Goal: Task Accomplishment & Management: Manage account settings

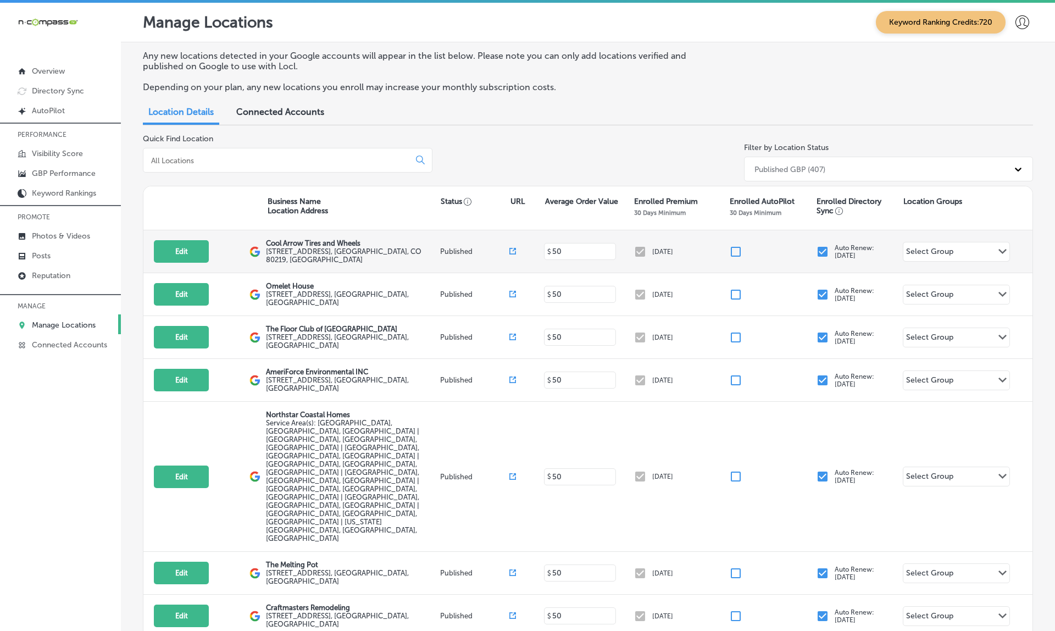
click at [737, 247] on input "checkbox" at bounding box center [735, 251] width 13 height 13
checkbox input "false"
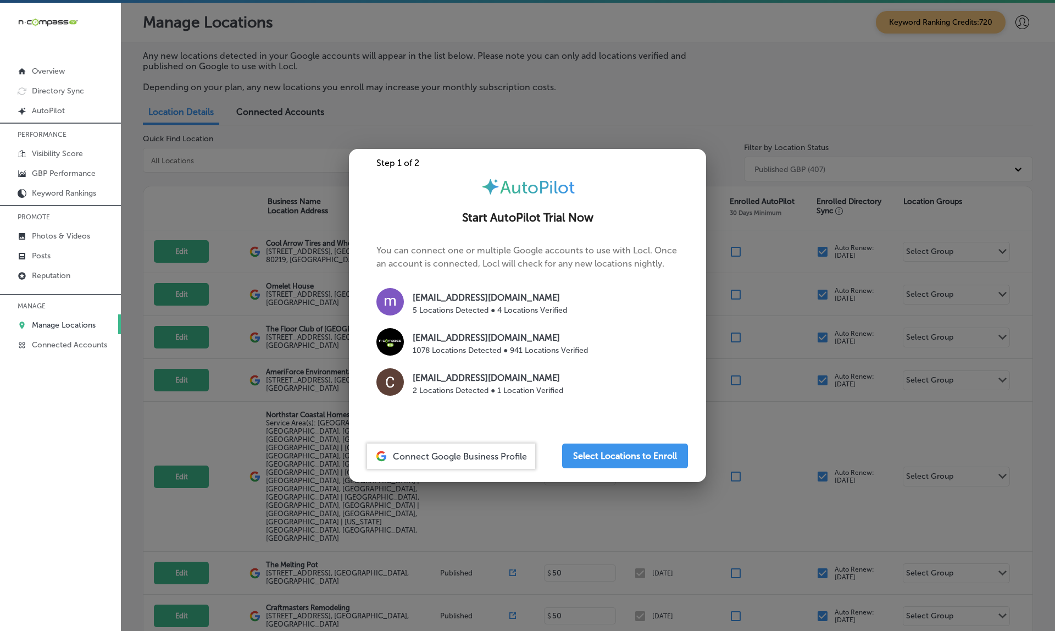
click at [744, 242] on div at bounding box center [527, 315] width 1055 height 631
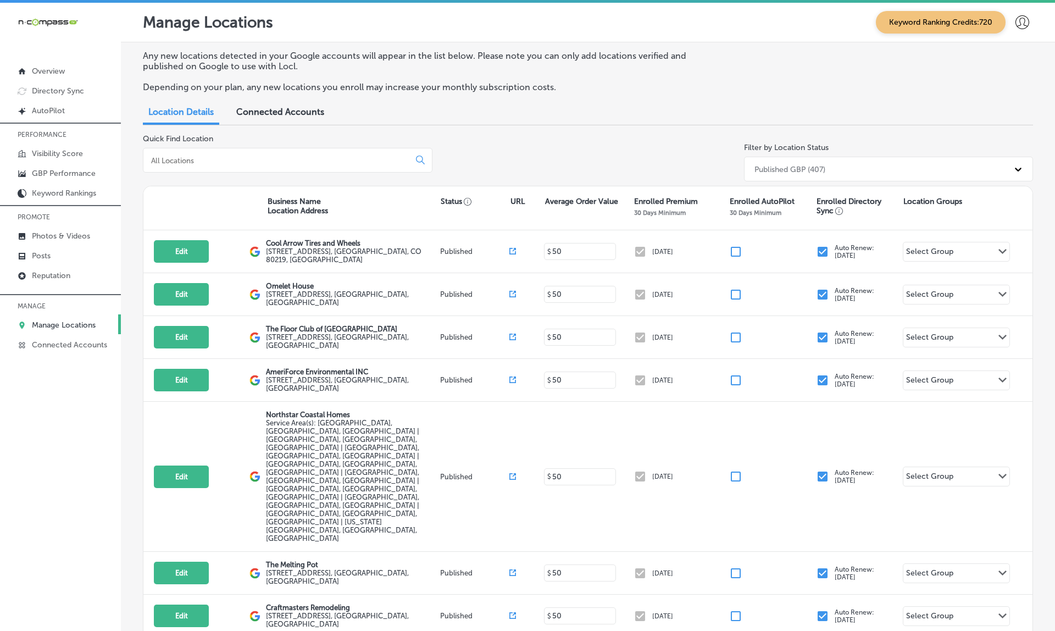
scroll to position [-2, 0]
click at [823, 164] on div "Published GBP (407)" at bounding box center [789, 168] width 71 height 9
click at [817, 168] on div "Published GBP (407)" at bounding box center [789, 168] width 71 height 9
click at [800, 231] on div "All Locations (1527)" at bounding box center [888, 233] width 289 height 18
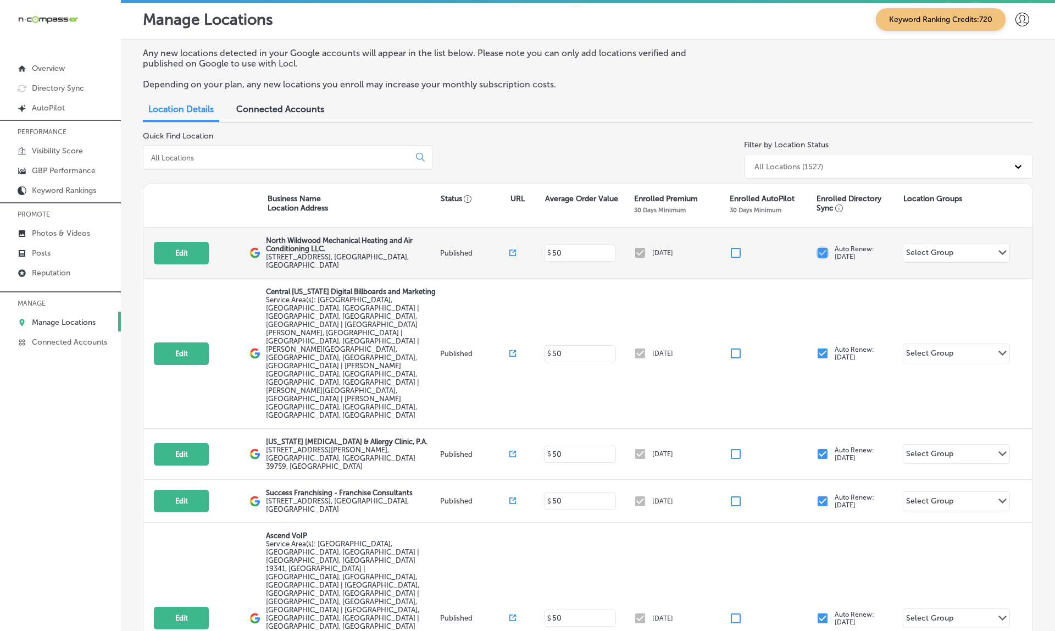
click at [823, 248] on input "checkbox" at bounding box center [822, 252] width 13 height 13
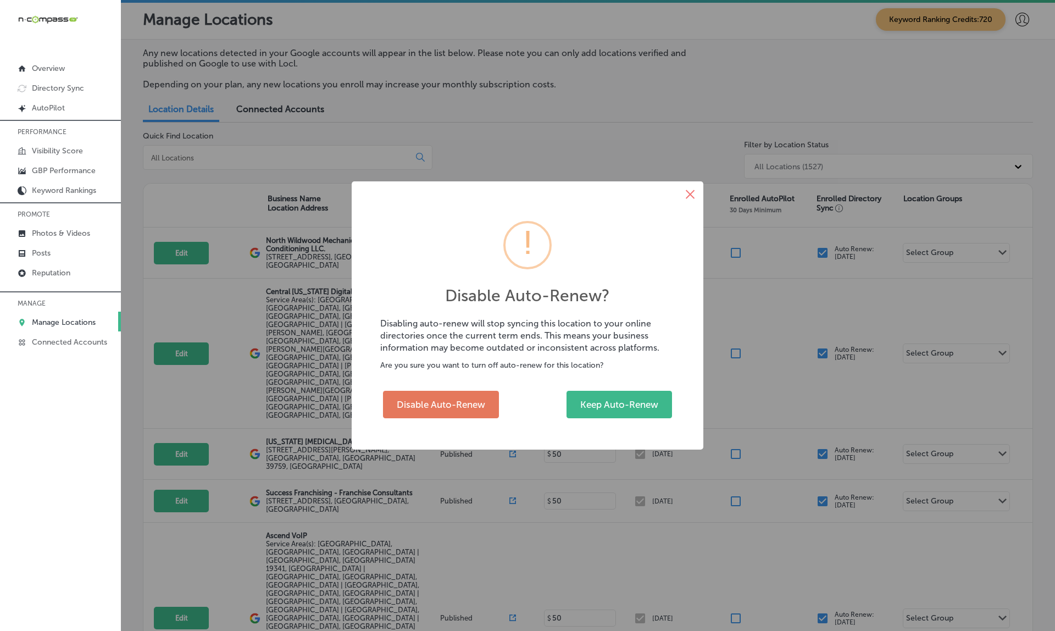
click at [694, 196] on button "×" at bounding box center [690, 194] width 26 height 26
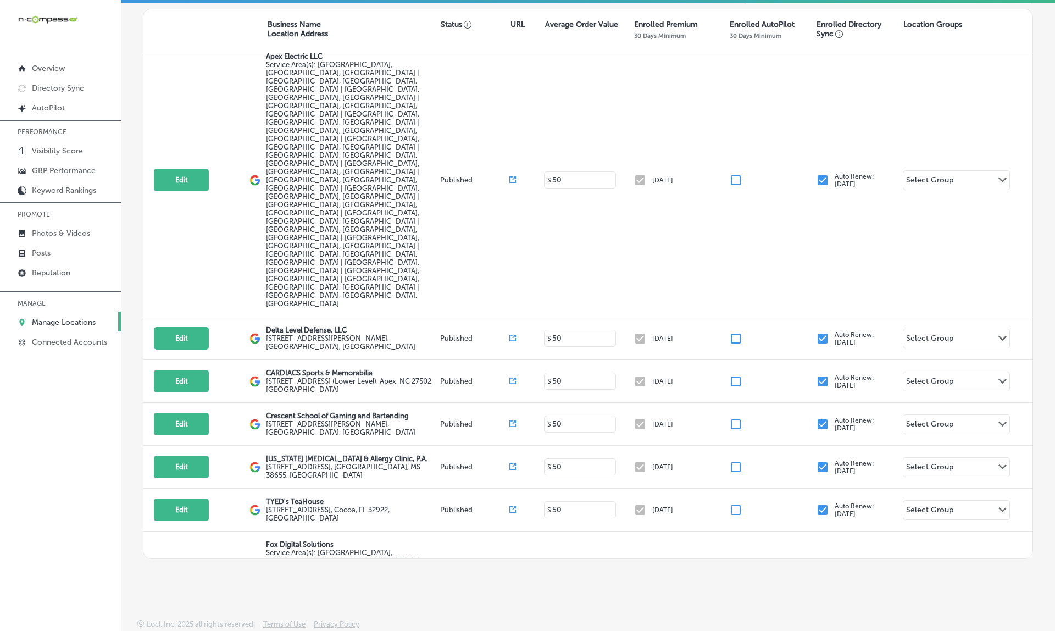
scroll to position [19825, 0]
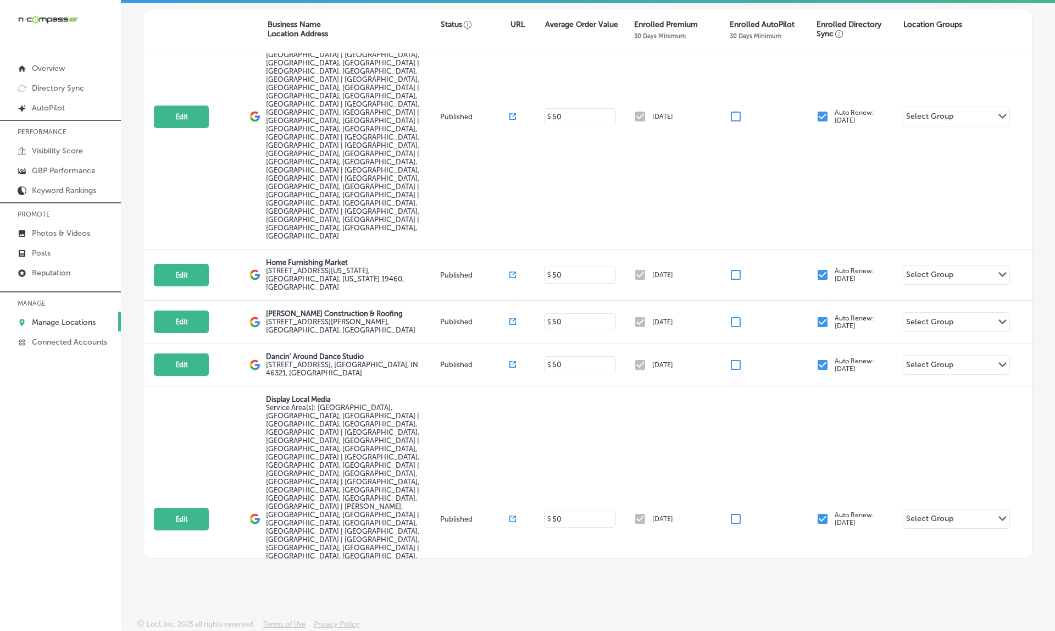
scroll to position [20907, 0]
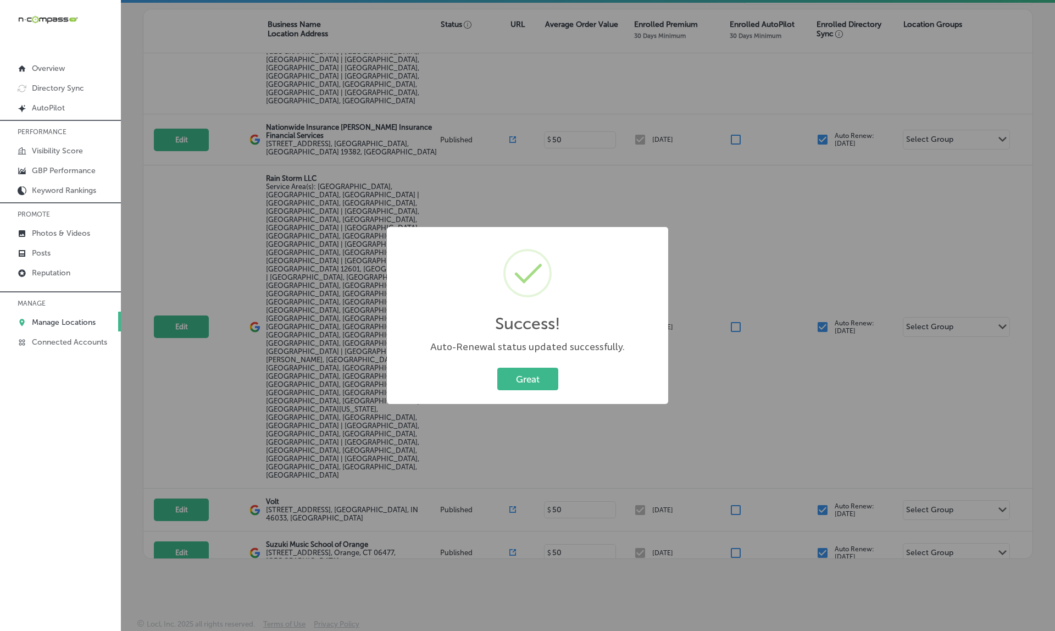
click at [822, 399] on div "Success! × Auto-Renewal status updated successfully. Great Cancel" at bounding box center [527, 315] width 1055 height 631
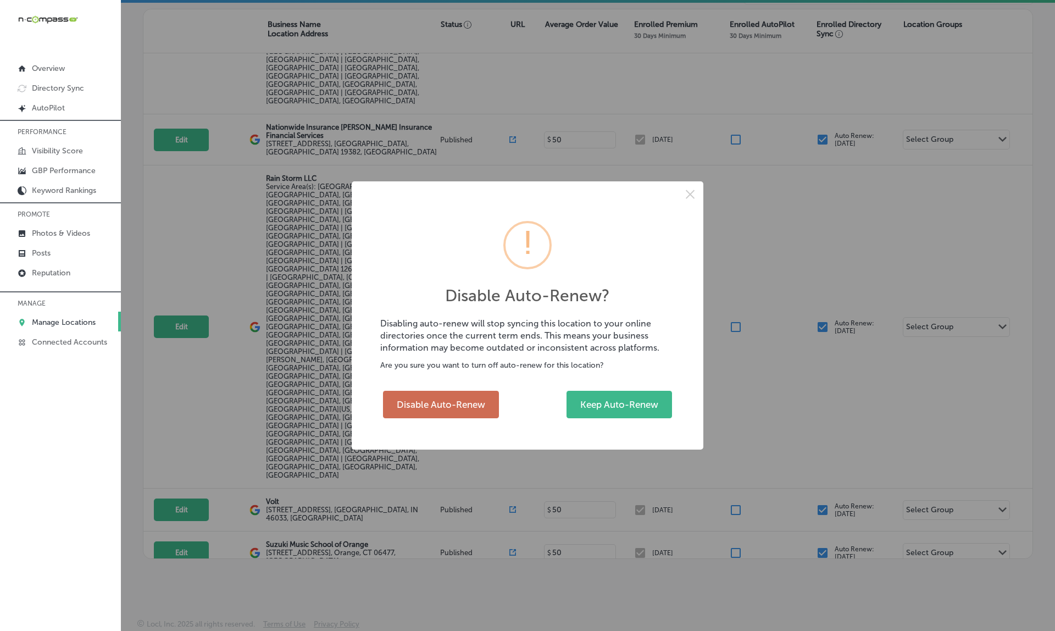
click at [443, 395] on button "Disable Auto-Renew" at bounding box center [441, 403] width 116 height 27
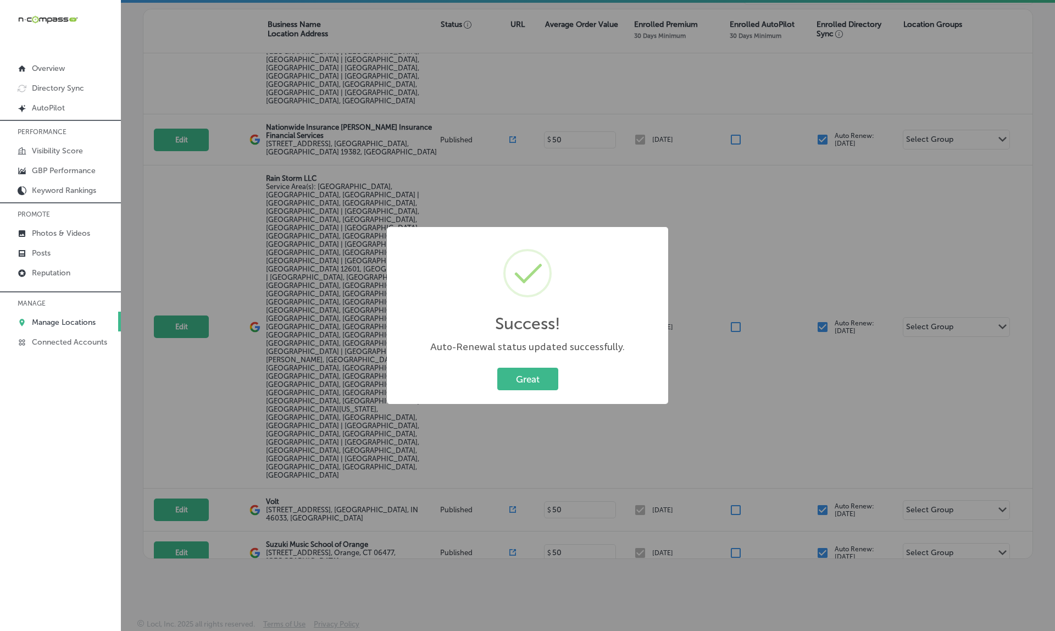
checkbox input "false"
click at [733, 426] on div "Success! × Auto-Renewal status updated successfully. Great Cancel" at bounding box center [527, 315] width 1055 height 631
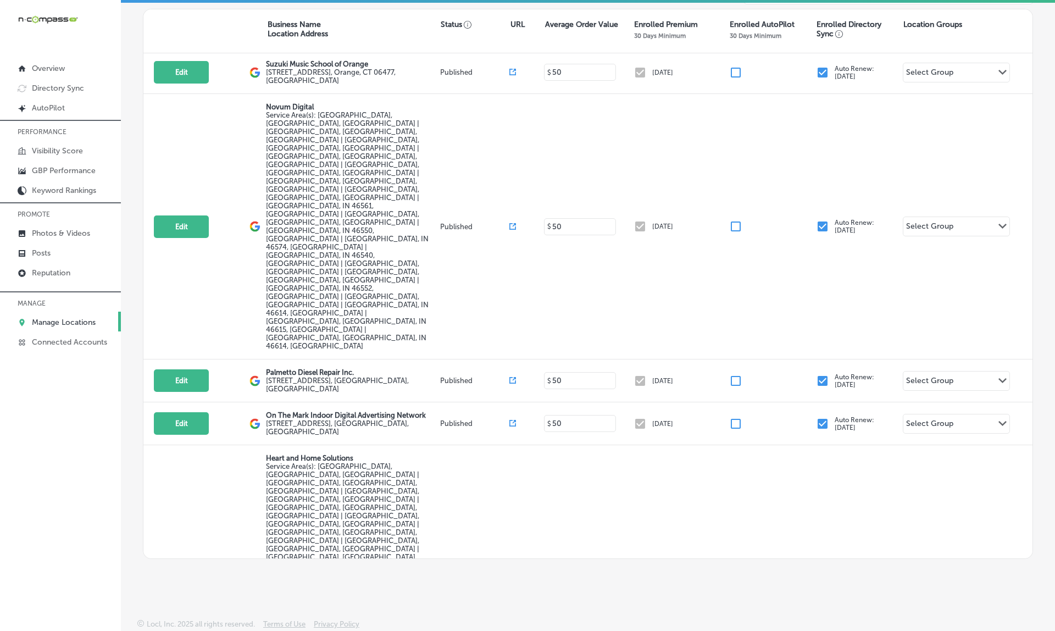
scroll to position [22070, 0]
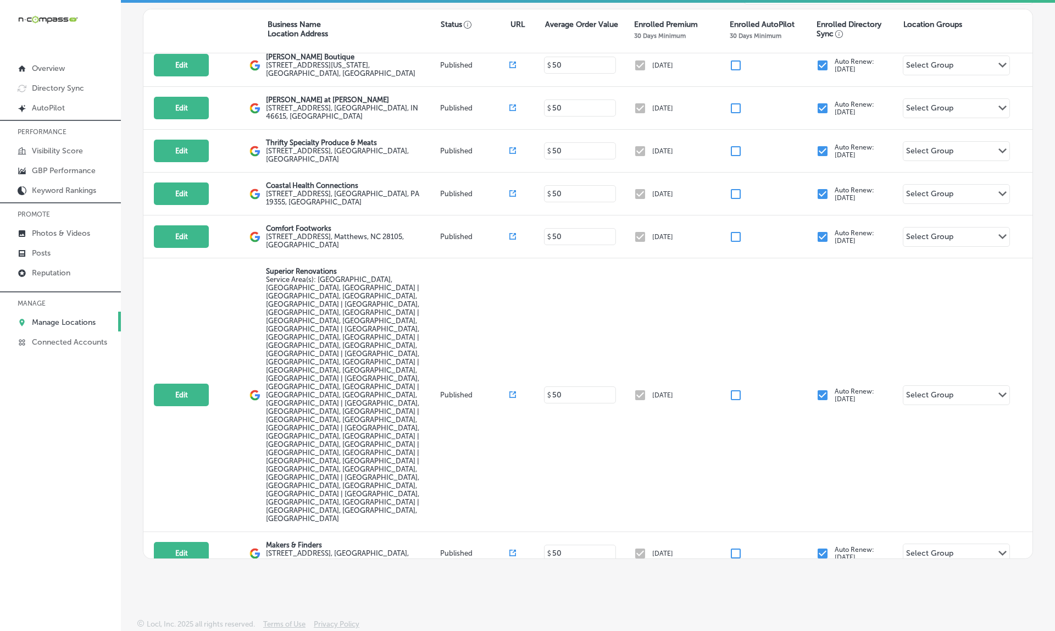
scroll to position [23852, 0]
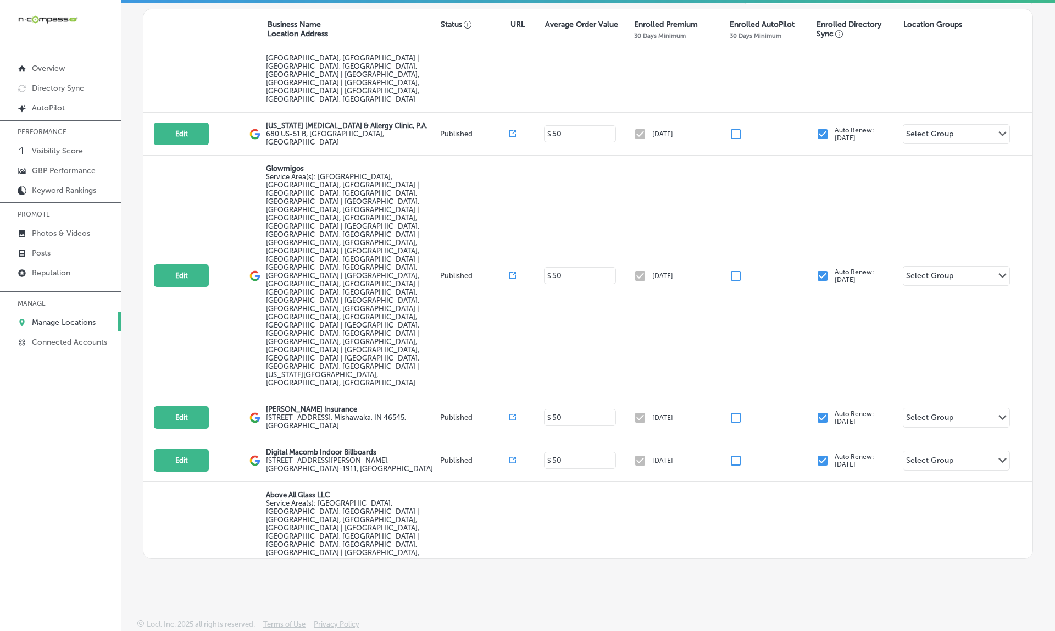
scroll to position [23475, 0]
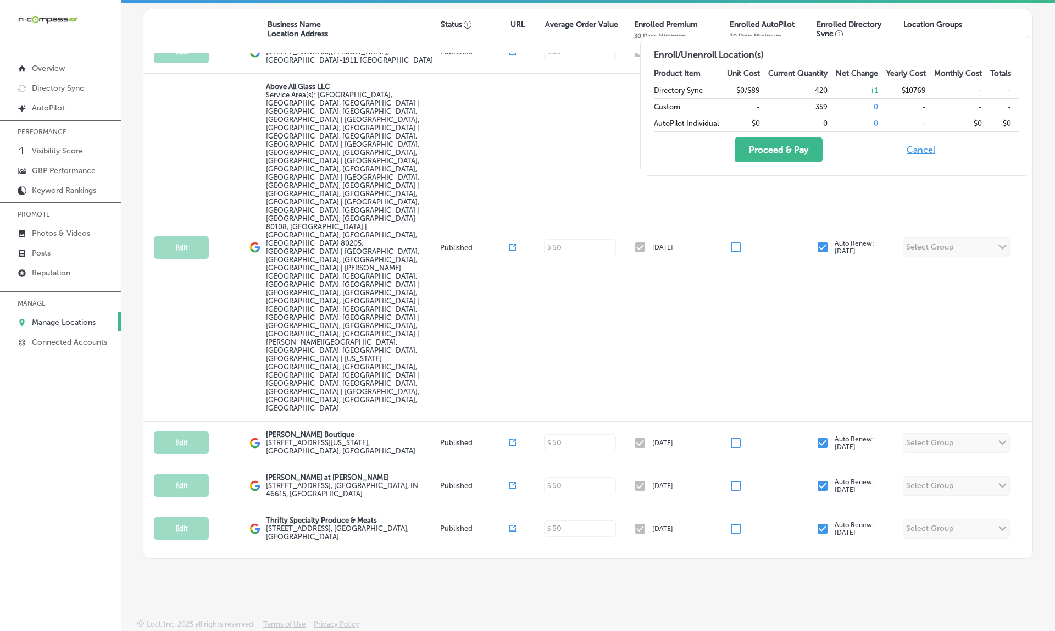
checkbox input "false"
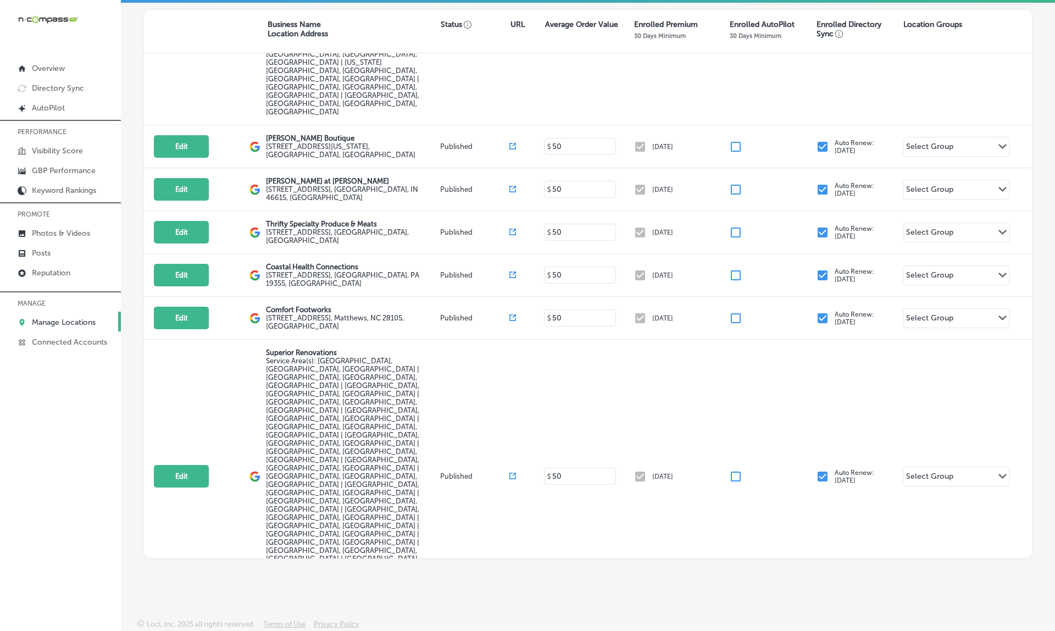
scroll to position [23303, 0]
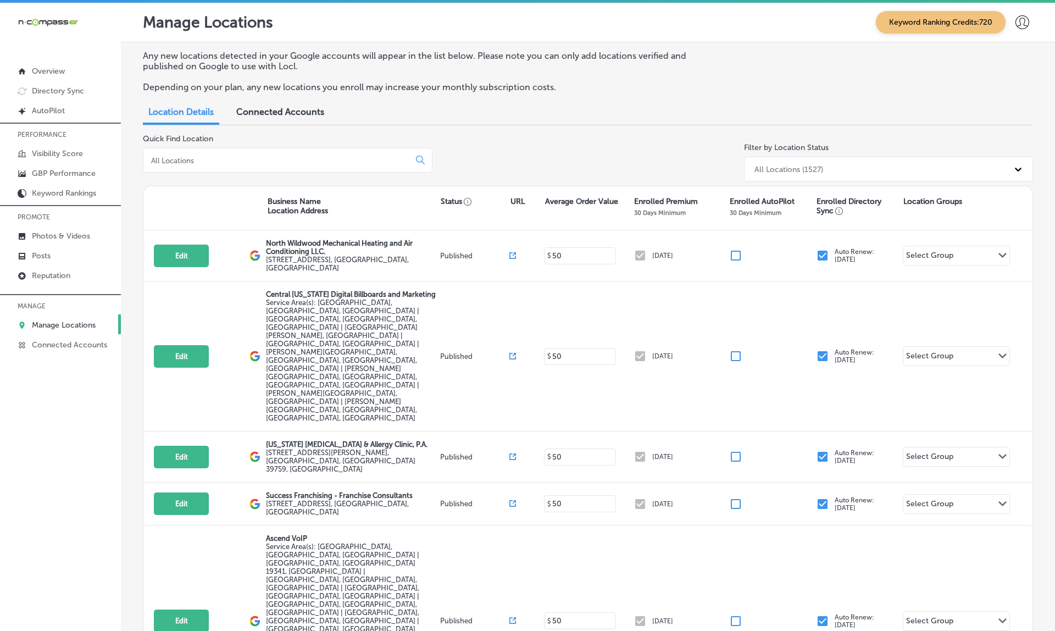
scroll to position [0, 0]
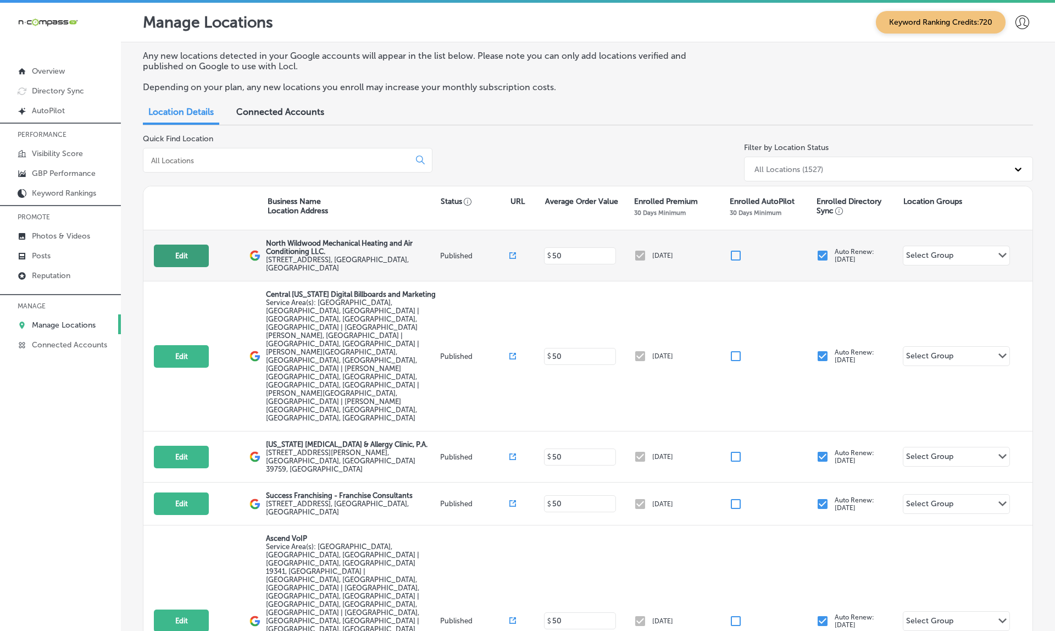
click at [177, 249] on button "Edit" at bounding box center [181, 255] width 55 height 23
select select "US"
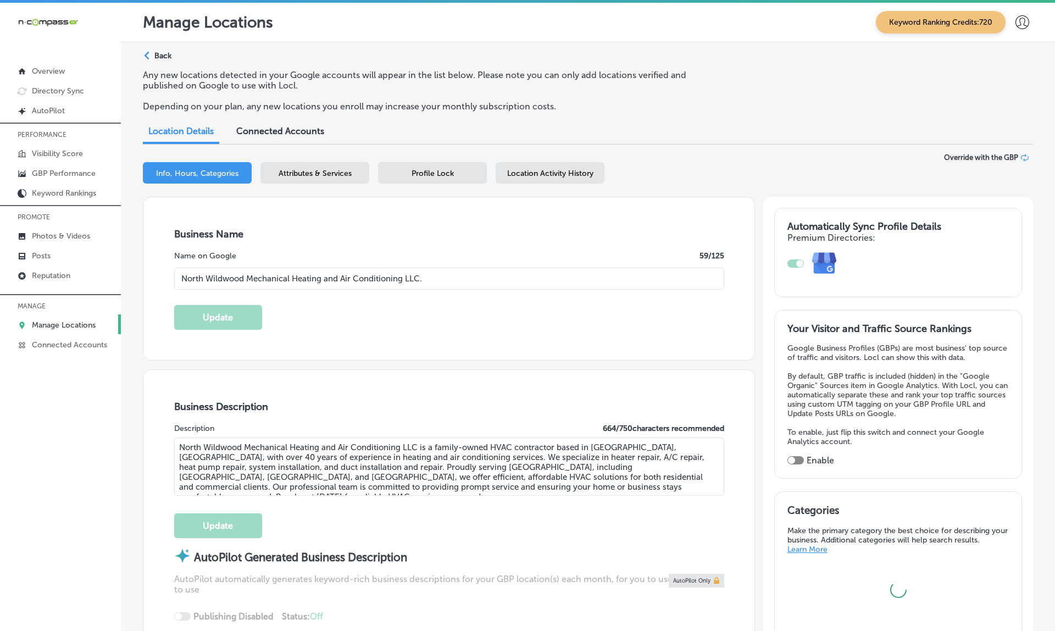
type input "North Wildwood Mechanical Heating and Air Conditioning LLC."
type textarea "North Wildwood Mechanical Heating and Air Conditioning LLC is a family-owned HV…"
type input "[STREET_ADDRESS]"
type input "Unit 3"
type input "[GEOGRAPHIC_DATA]"
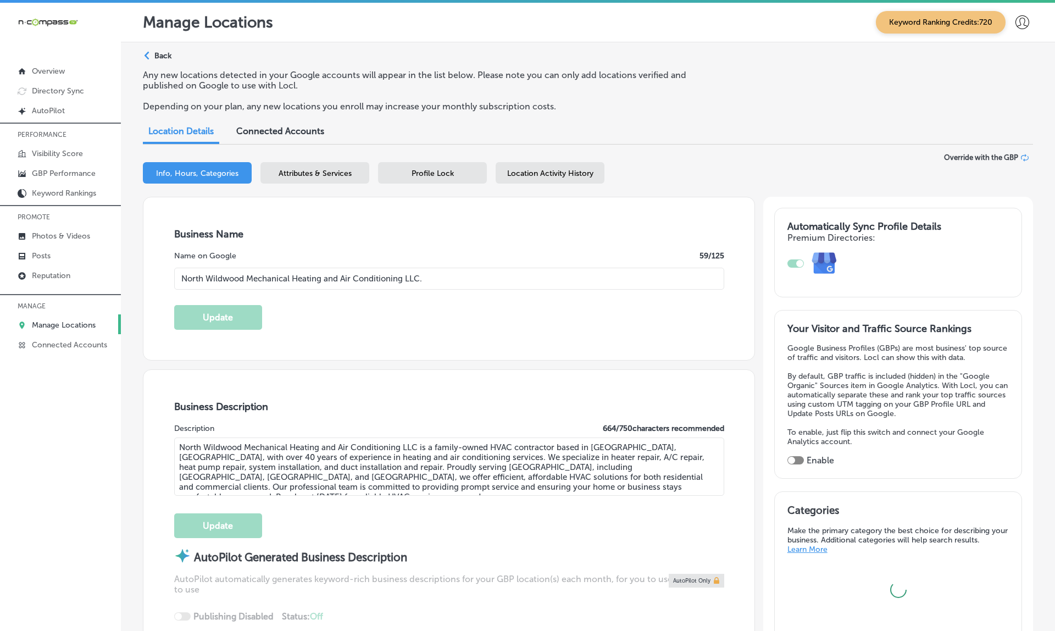
type input "08242"
type input "US"
type input "[URL][DOMAIN_NAME]"
type input "[PHONE_NUMBER]"
checkbox input "true"
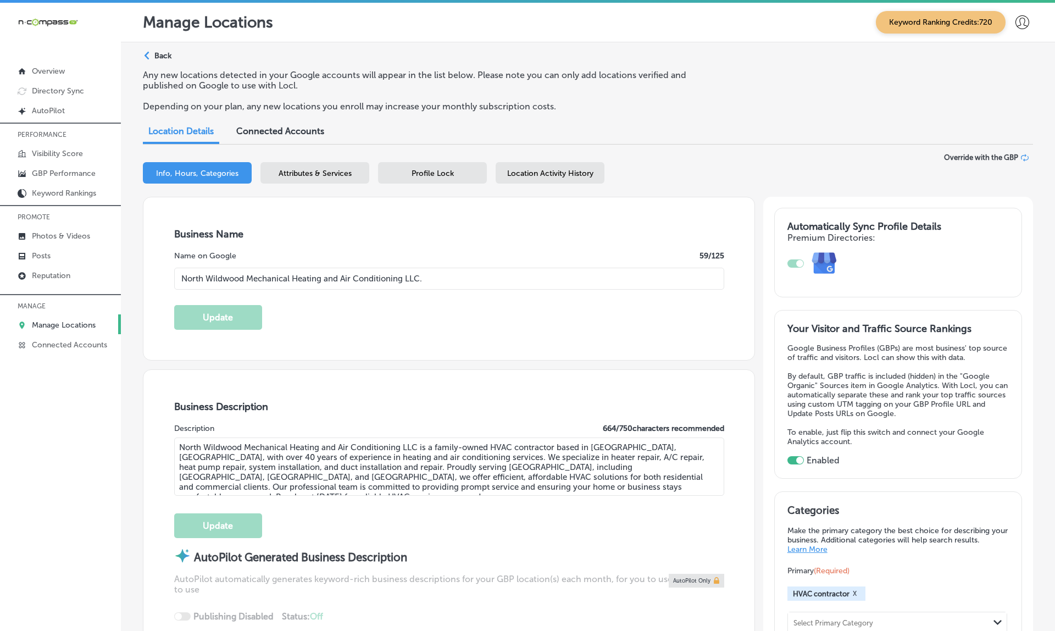
click at [439, 164] on div "Profile Lock" at bounding box center [432, 172] width 109 height 21
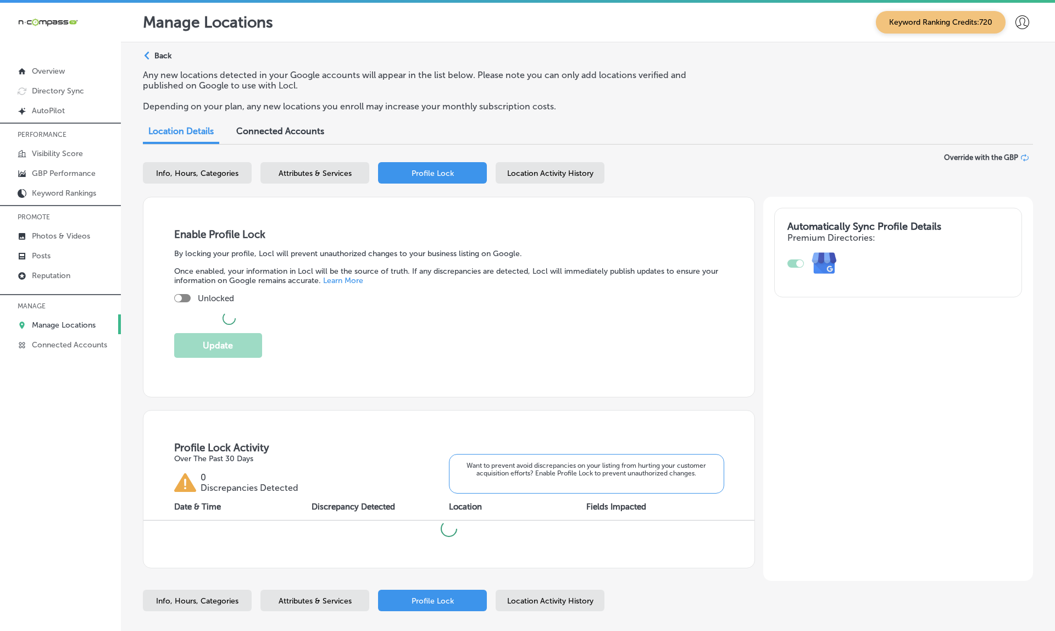
checkbox input "true"
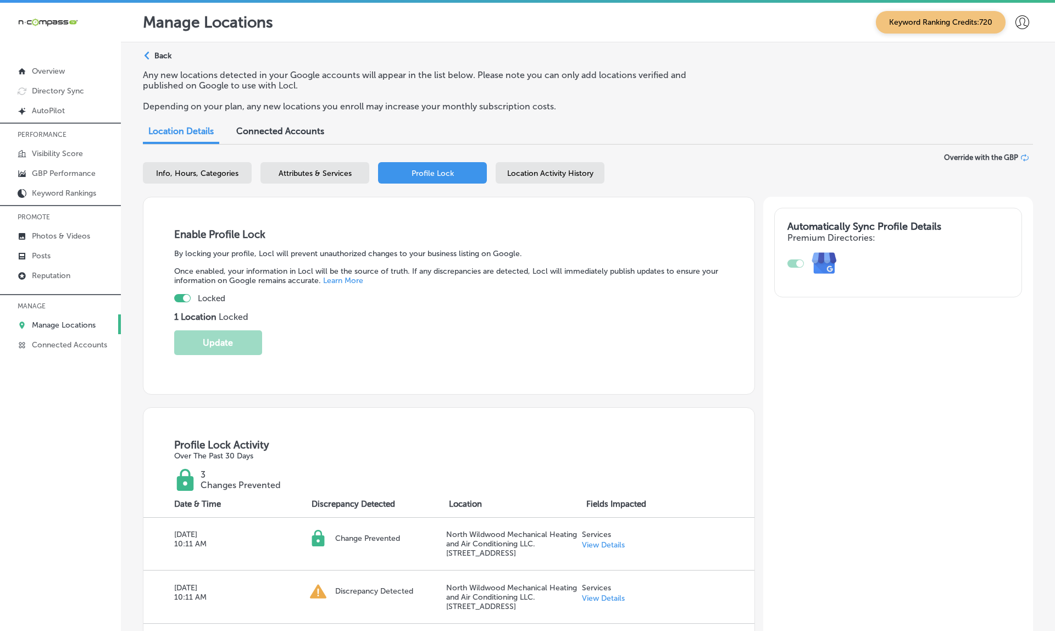
click at [223, 169] on span "Info, Hours, Categories" at bounding box center [197, 173] width 82 height 9
select select "US"
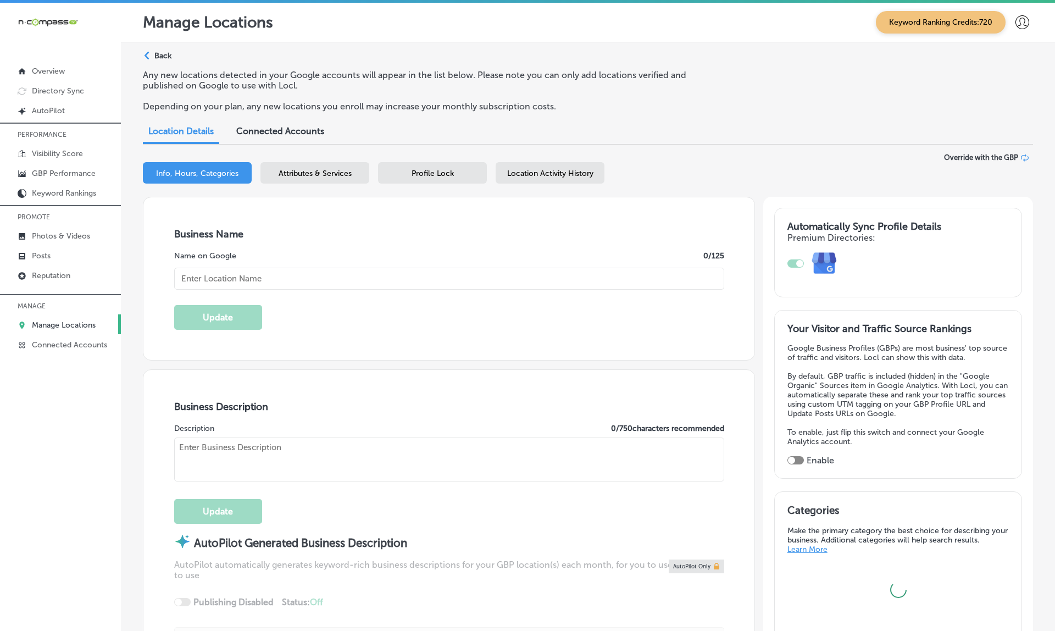
type input "North Wildwood Mechanical Heating and Air Conditioning LLC."
type textarea "North Wildwood Mechanical Heating and Air Conditioning LLC is a family-owned HV…"
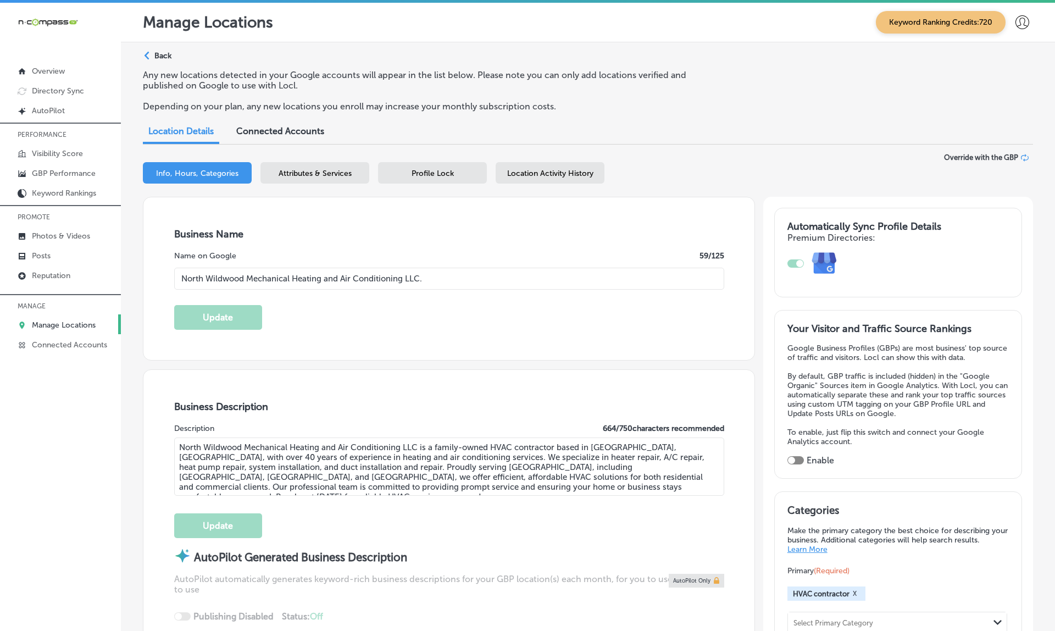
type input "[STREET_ADDRESS]"
type input "Unit 3"
type input "[GEOGRAPHIC_DATA]"
type input "08242"
type input "US"
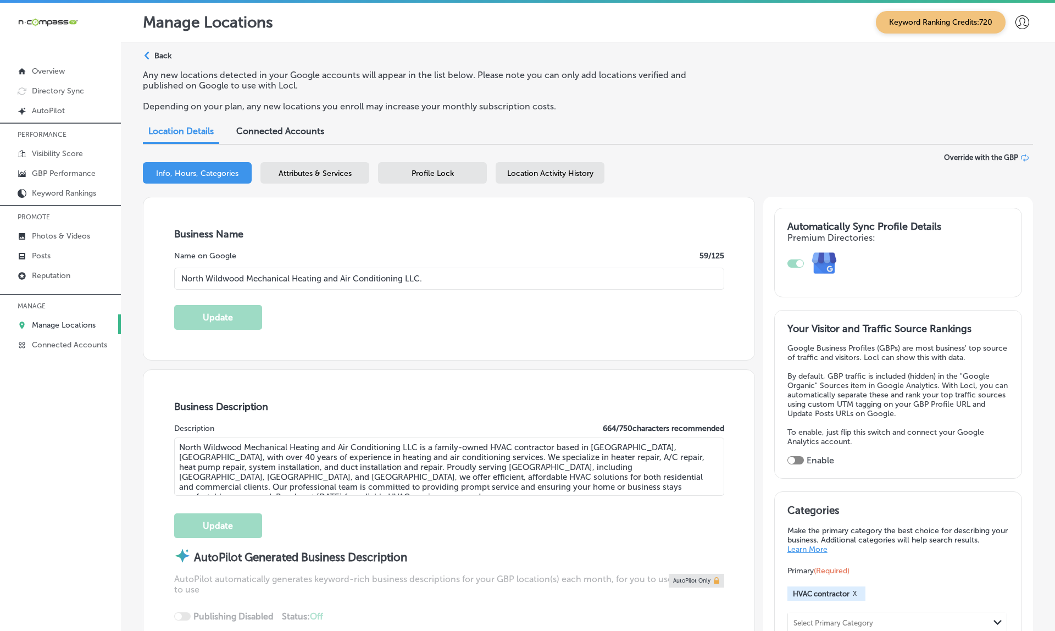
type input "[URL][DOMAIN_NAME]"
type input "[PHONE_NUMBER]"
checkbox input "true"
click at [63, 325] on p "Manage Locations" at bounding box center [64, 324] width 64 height 9
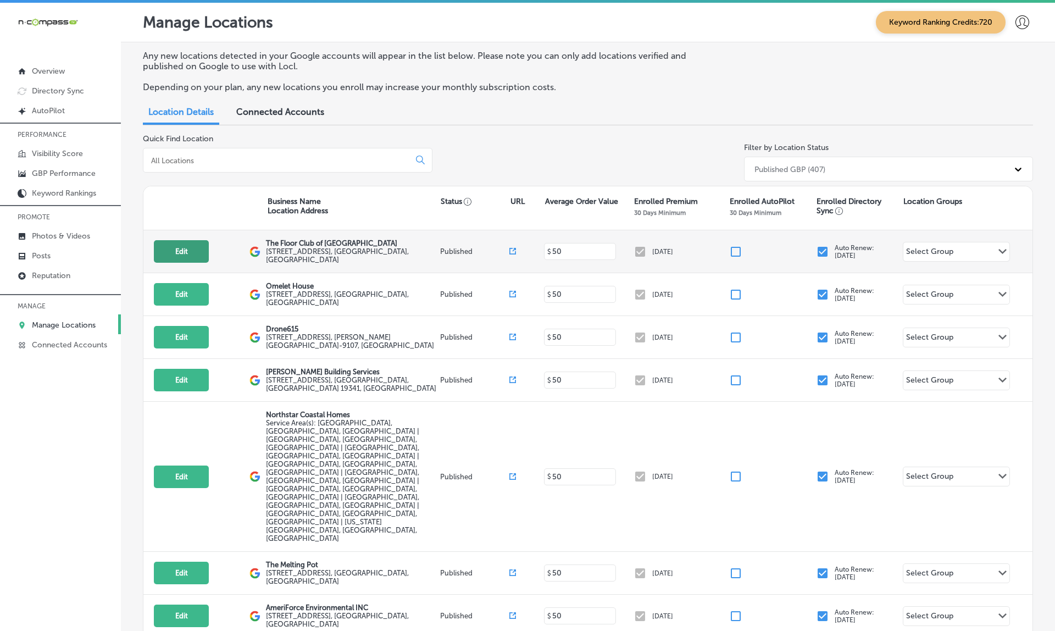
click at [186, 253] on button "Edit" at bounding box center [181, 251] width 55 height 23
select select "US"
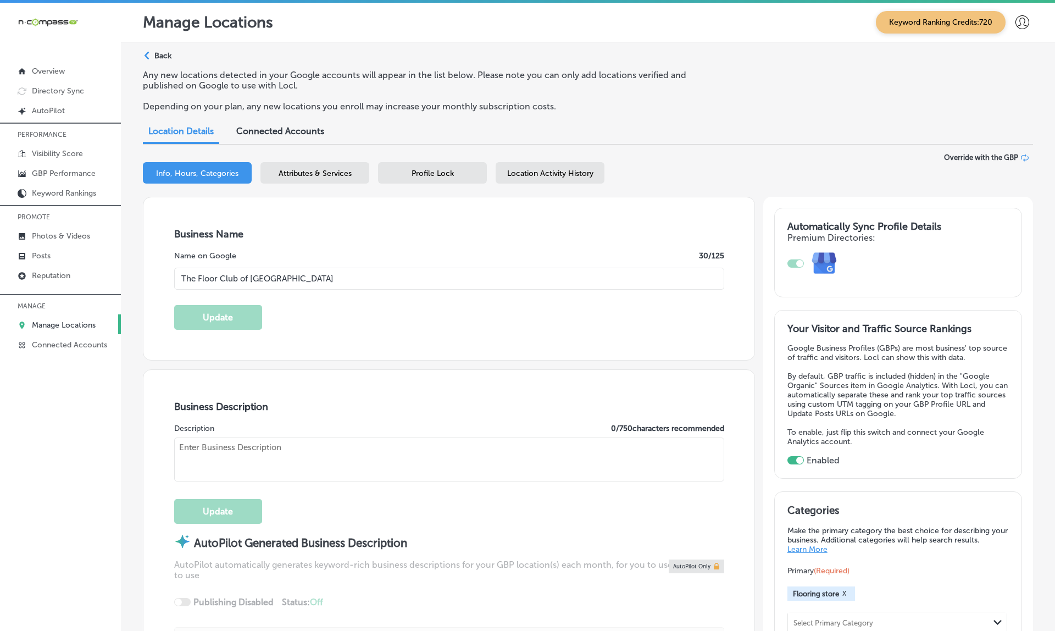
type input "The Floor Club of [GEOGRAPHIC_DATA]"
checkbox input "true"
type textarea "The Floor Club of [GEOGRAPHIC_DATA] is your go-to destination for high-quality …"
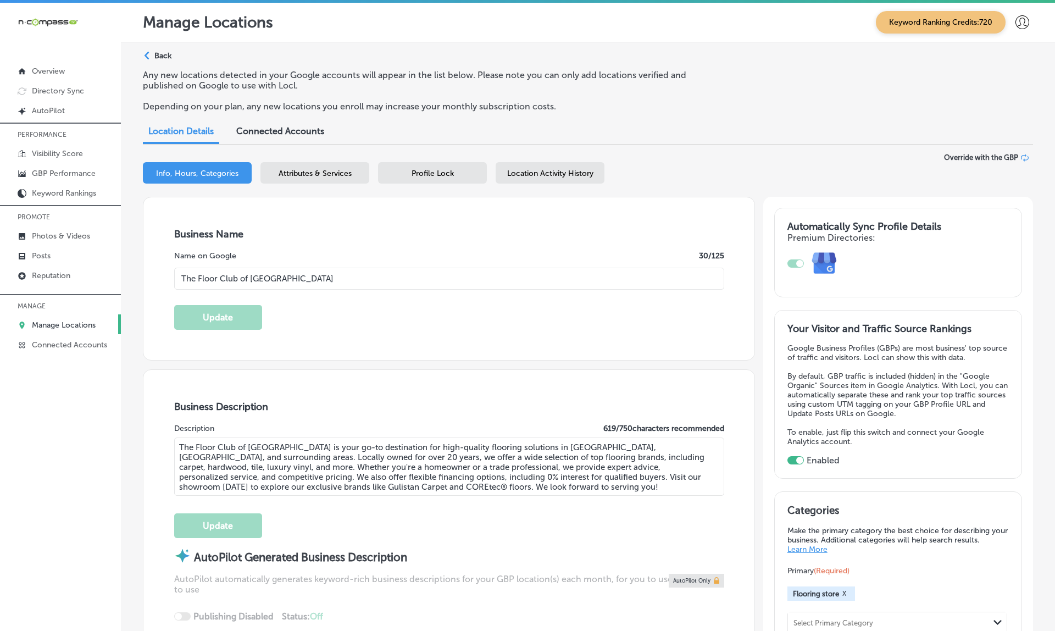
type input "[STREET_ADDRESS]"
type input "[GEOGRAPHIC_DATA]"
type input "32246"
type input "US"
type input "[URL][DOMAIN_NAME]"
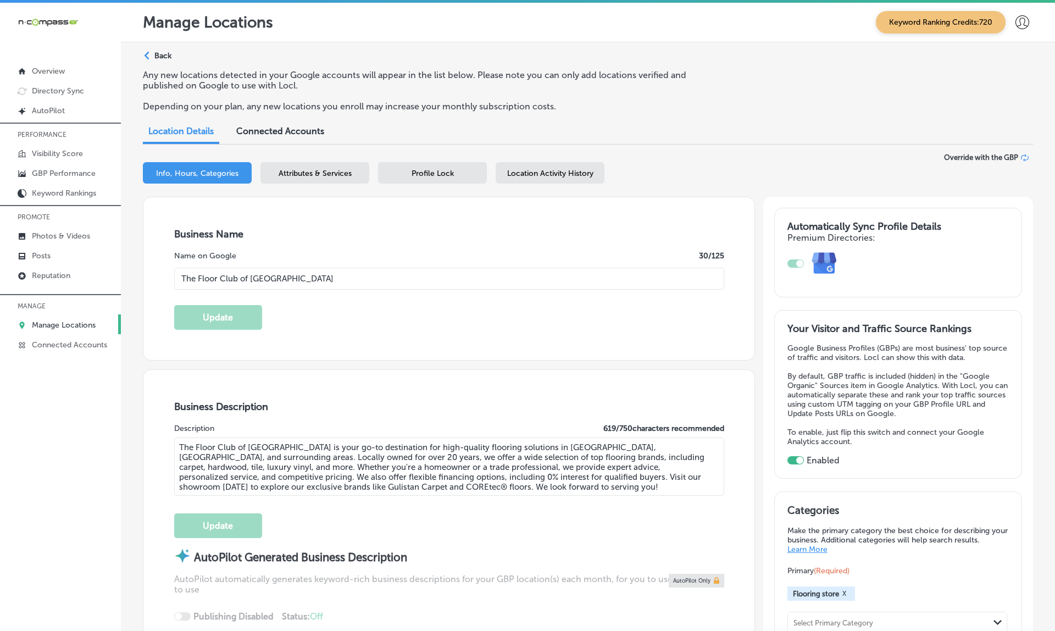
type input "[PHONE_NUMBER]"
click at [448, 169] on span "Profile Lock" at bounding box center [432, 173] width 42 height 9
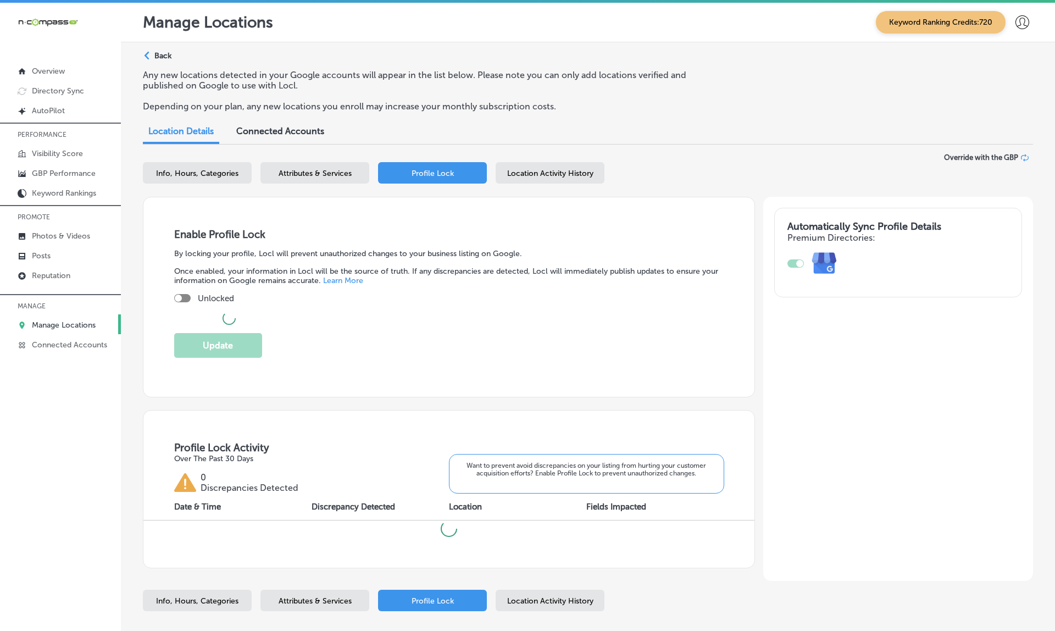
checkbox input "true"
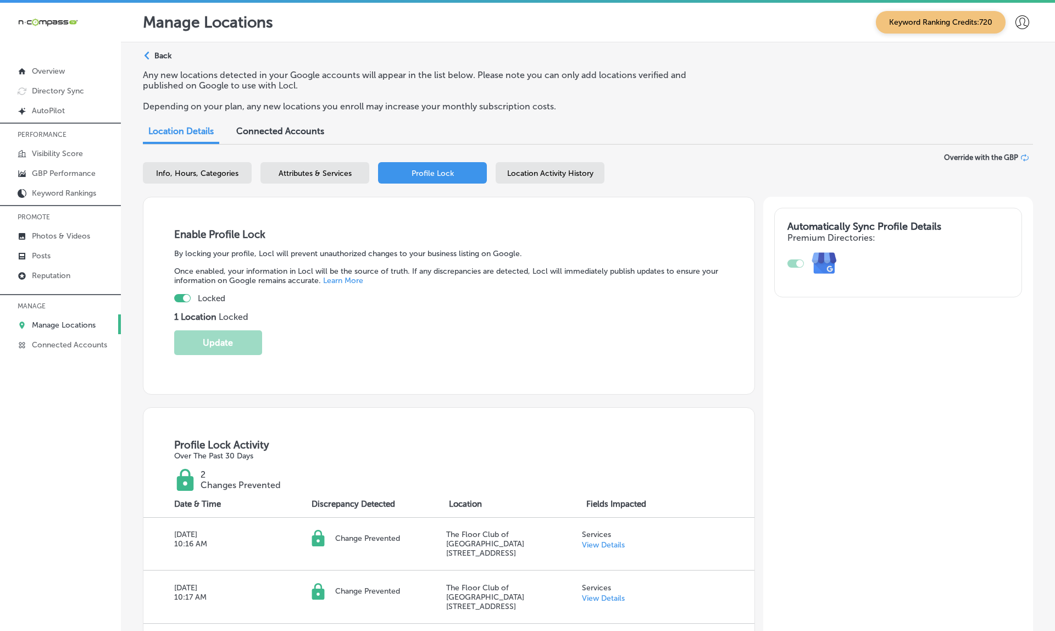
click at [235, 169] on span "Info, Hours, Categories" at bounding box center [197, 173] width 82 height 9
select select "US"
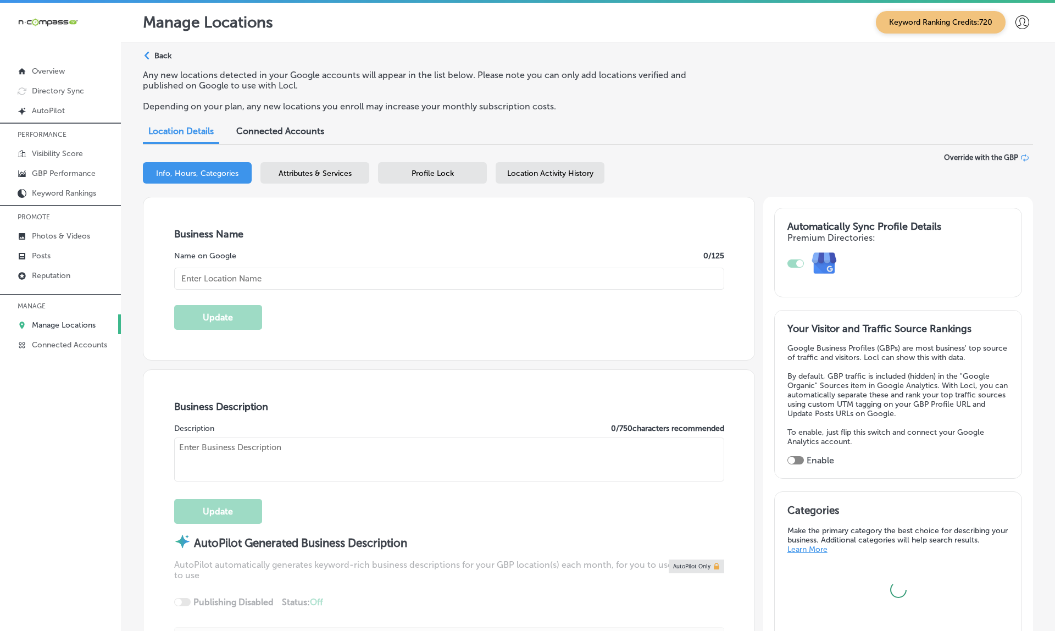
type input "The Floor Club of [GEOGRAPHIC_DATA]"
type textarea "The Floor Club of [GEOGRAPHIC_DATA] is your go-to destination for high-quality …"
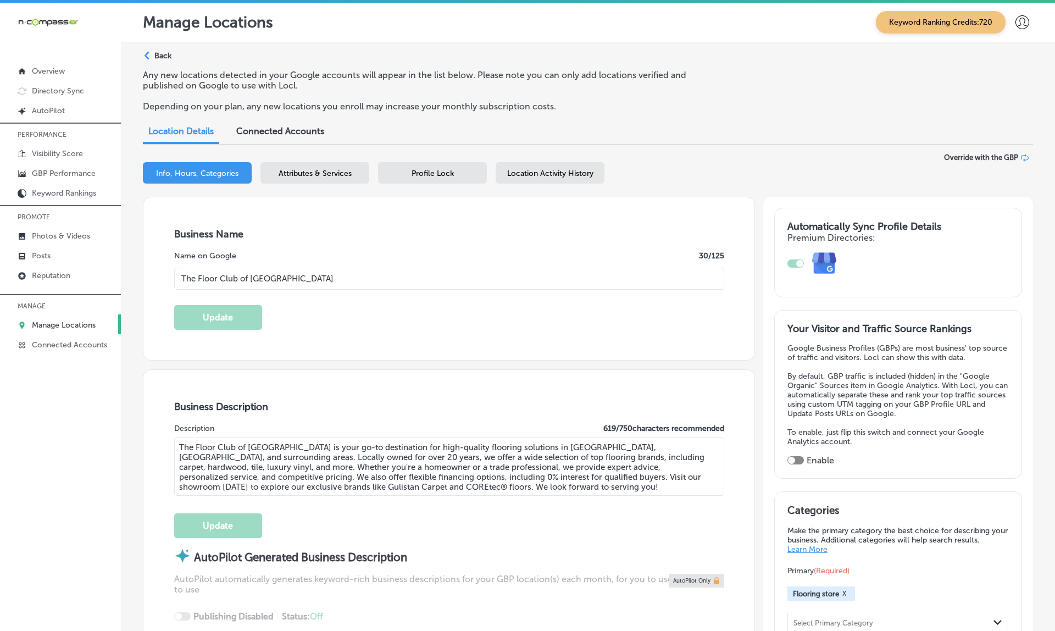
type input "[STREET_ADDRESS]"
type input "[GEOGRAPHIC_DATA]"
type input "32246"
type input "US"
type input "[URL][DOMAIN_NAME]"
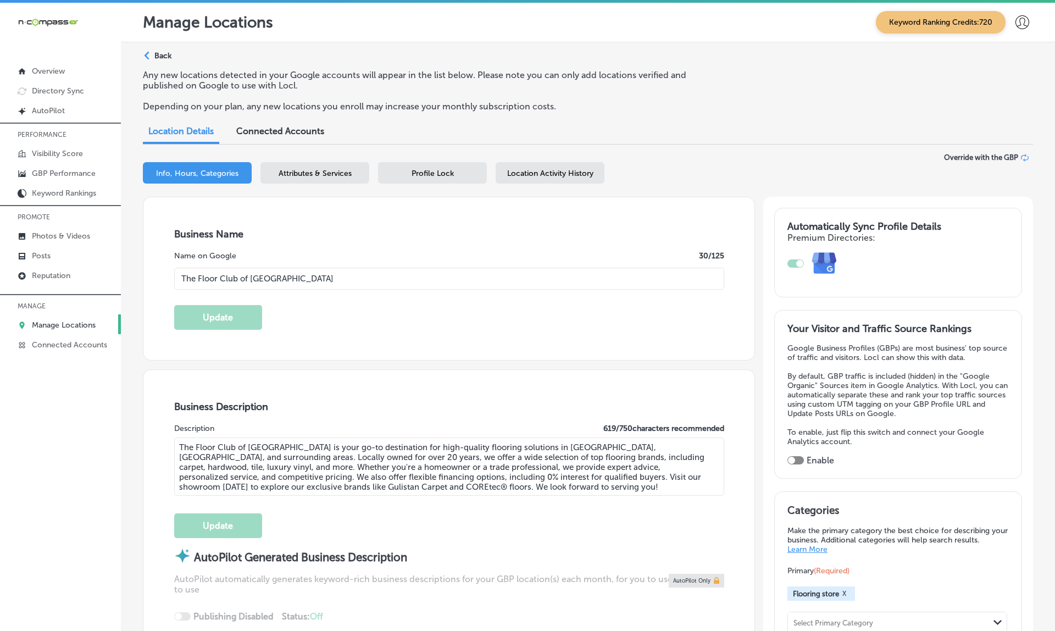
type input "[PHONE_NUMBER]"
checkbox input "true"
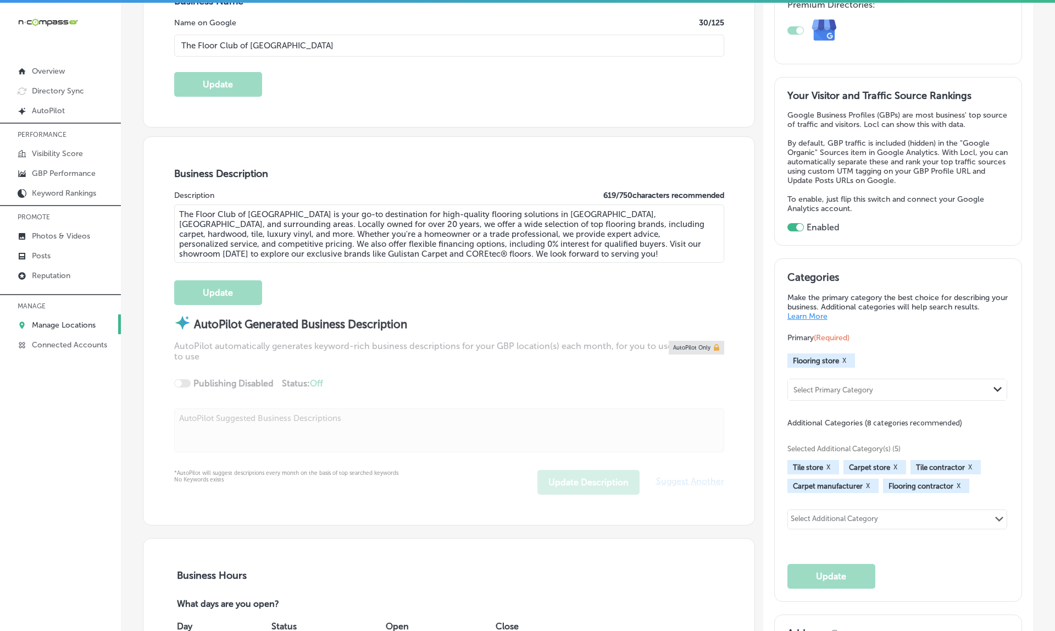
scroll to position [236, 0]
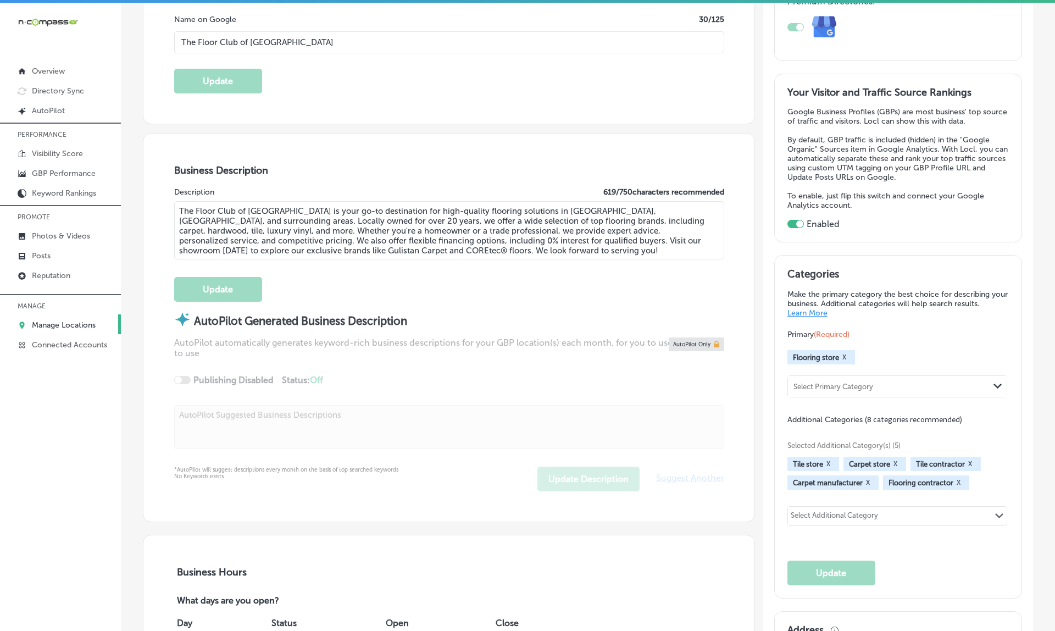
click at [329, 354] on div "AutoPilot automatically generates keyword-rich business descriptions for your G…" at bounding box center [449, 370] width 550 height 67
click at [352, 425] on div "AutoPilot Generated Business Description AutoPilot automatically generates keyw…" at bounding box center [449, 382] width 550 height 138
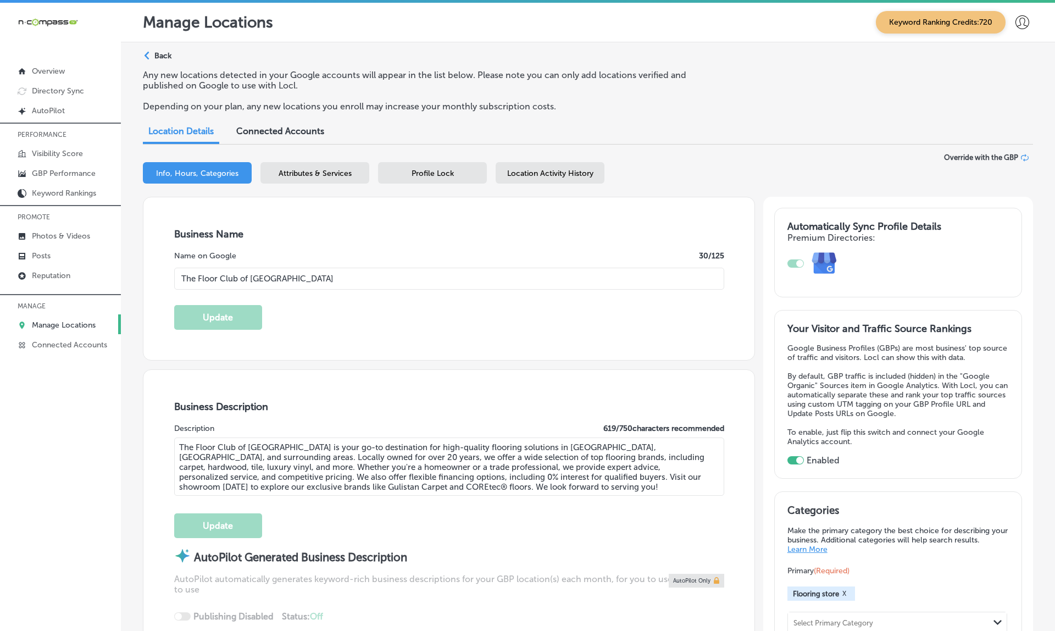
scroll to position [0, 0]
click at [425, 170] on span "Profile Lock" at bounding box center [432, 173] width 42 height 9
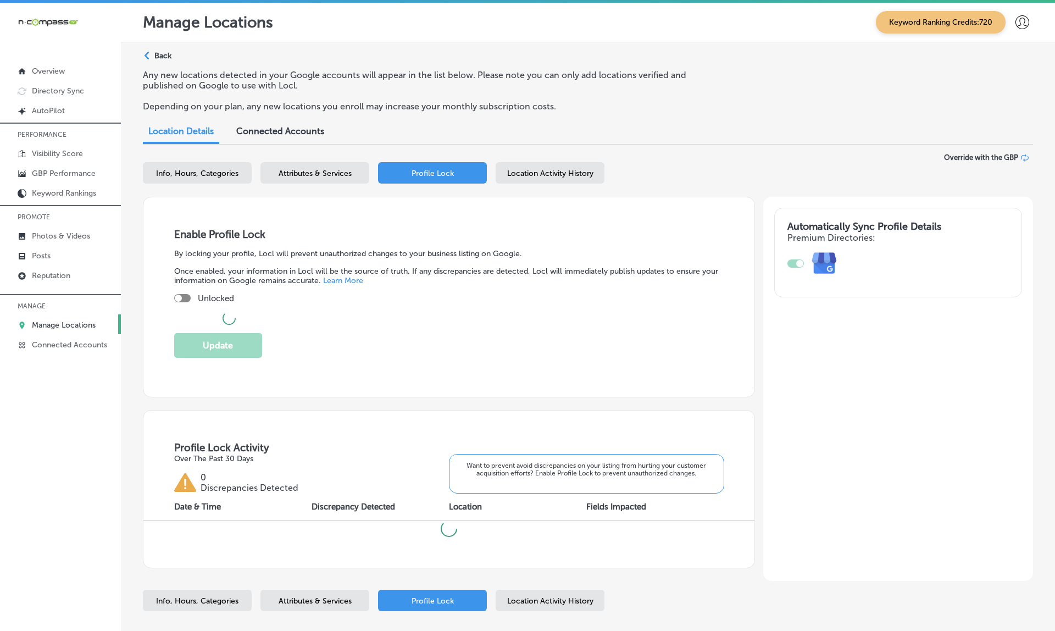
checkbox input "true"
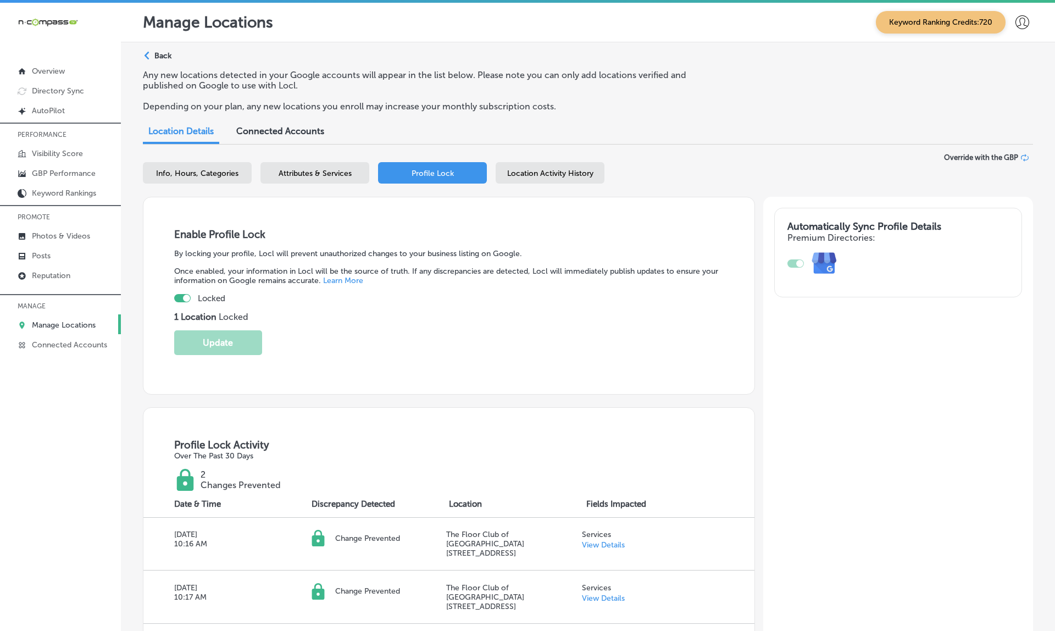
click at [541, 175] on div "Location Activity History" at bounding box center [549, 172] width 109 height 21
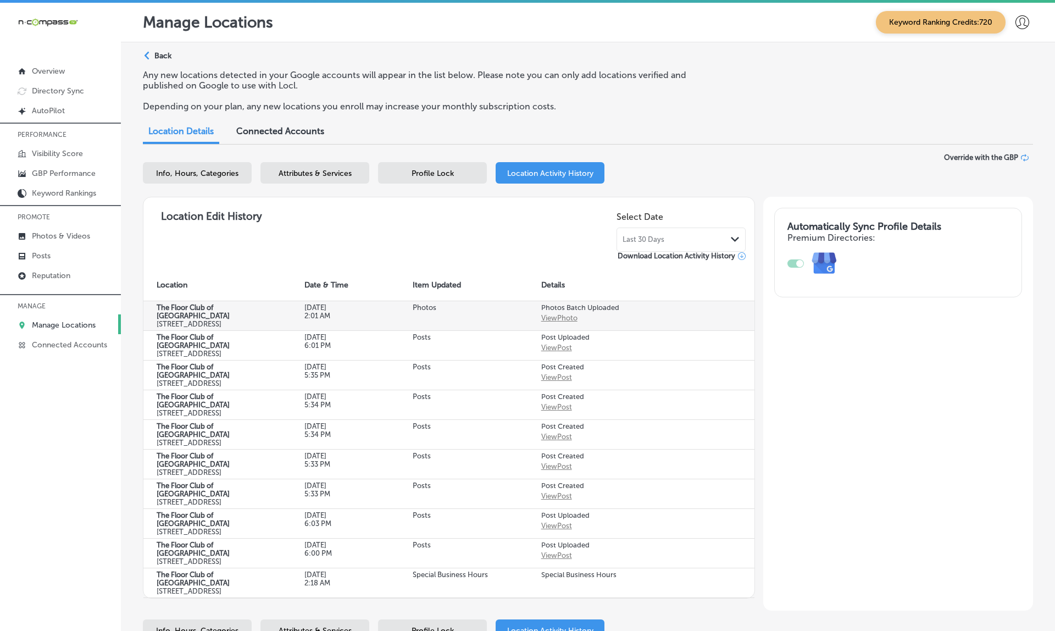
click at [551, 314] on div "View Photo" at bounding box center [559, 318] width 36 height 8
click at [556, 315] on div "View Photo" at bounding box center [559, 318] width 36 height 8
click at [166, 55] on p "Back" at bounding box center [162, 55] width 17 height 9
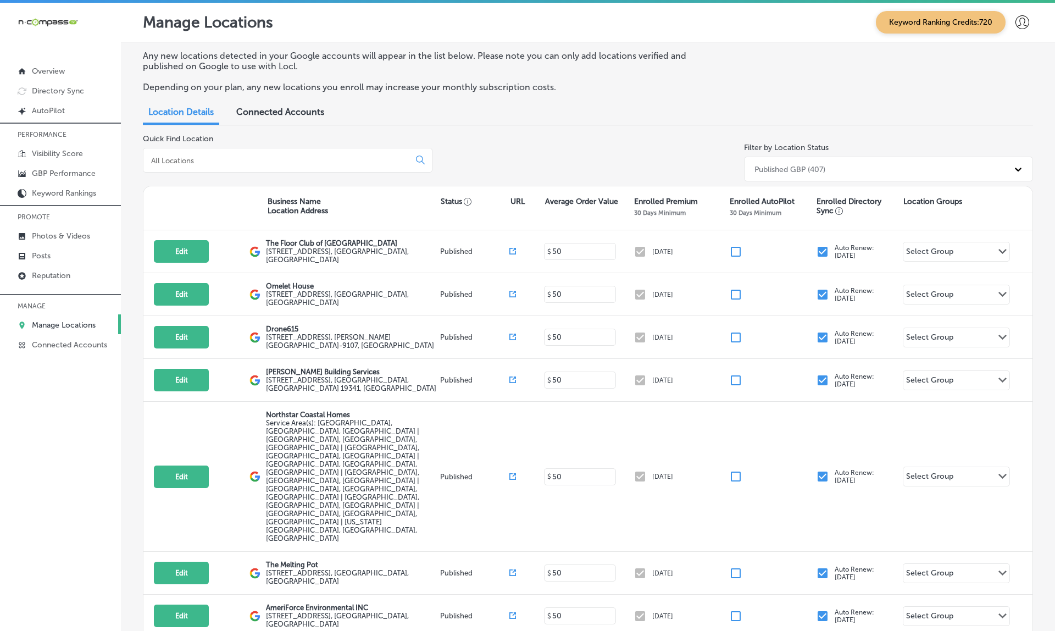
click at [1022, 25] on icon at bounding box center [1022, 22] width 14 height 14
click at [1012, 69] on p "My Account" at bounding box center [1006, 61] width 49 height 13
